Goal: Task Accomplishment & Management: Use online tool/utility

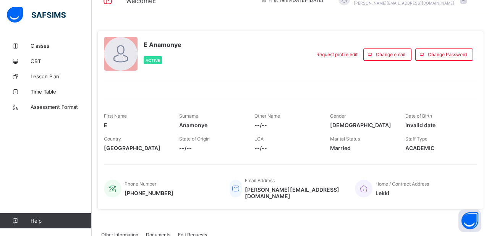
scroll to position [31, 0]
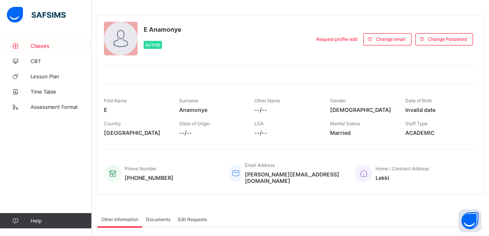
click at [42, 46] on span "Classes" at bounding box center [61, 46] width 61 height 6
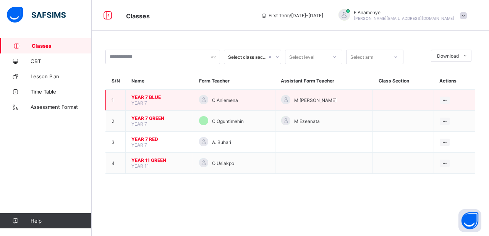
click at [162, 97] on span "YEAR 7 BLUE" at bounding box center [159, 97] width 56 height 6
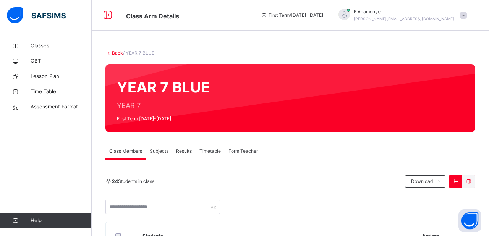
click at [162, 155] on div "Subjects" at bounding box center [159, 151] width 26 height 15
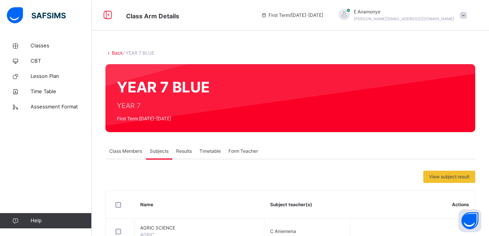
click at [139, 150] on span "Class Members" at bounding box center [125, 151] width 33 height 7
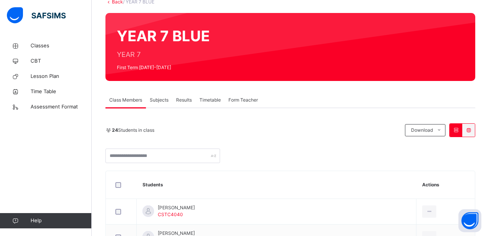
scroll to position [46, 0]
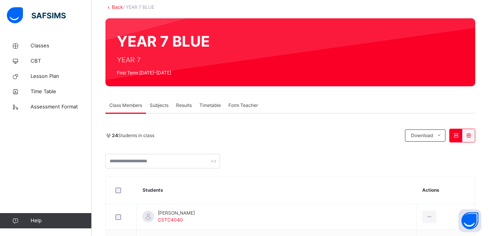
click at [161, 107] on span "Subjects" at bounding box center [159, 105] width 19 height 7
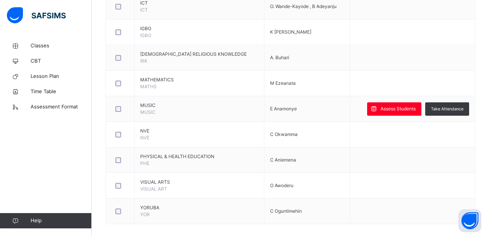
scroll to position [514, 0]
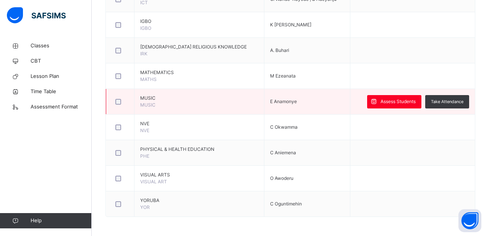
click at [152, 99] on span "MUSIC" at bounding box center [199, 98] width 118 height 7
click at [386, 99] on span "Assess Students" at bounding box center [398, 101] width 35 height 7
